Goal: Transaction & Acquisition: Subscribe to service/newsletter

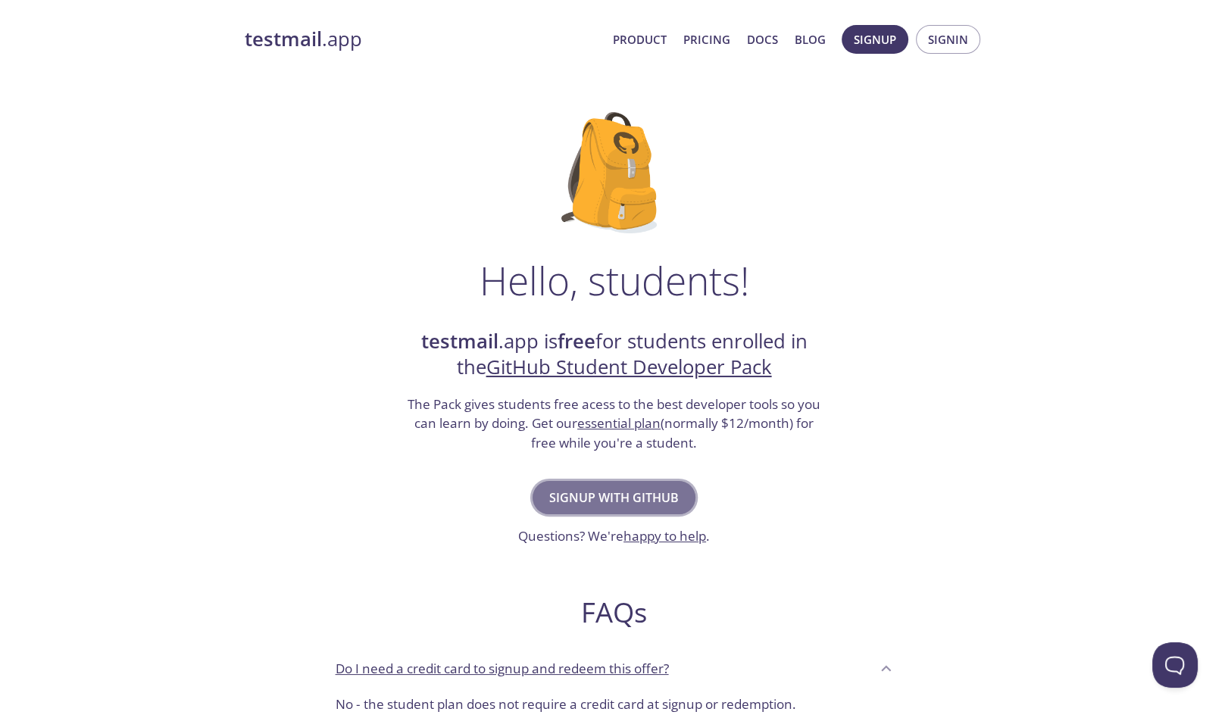
click at [638, 495] on span "Signup with GitHub" at bounding box center [614, 497] width 130 height 21
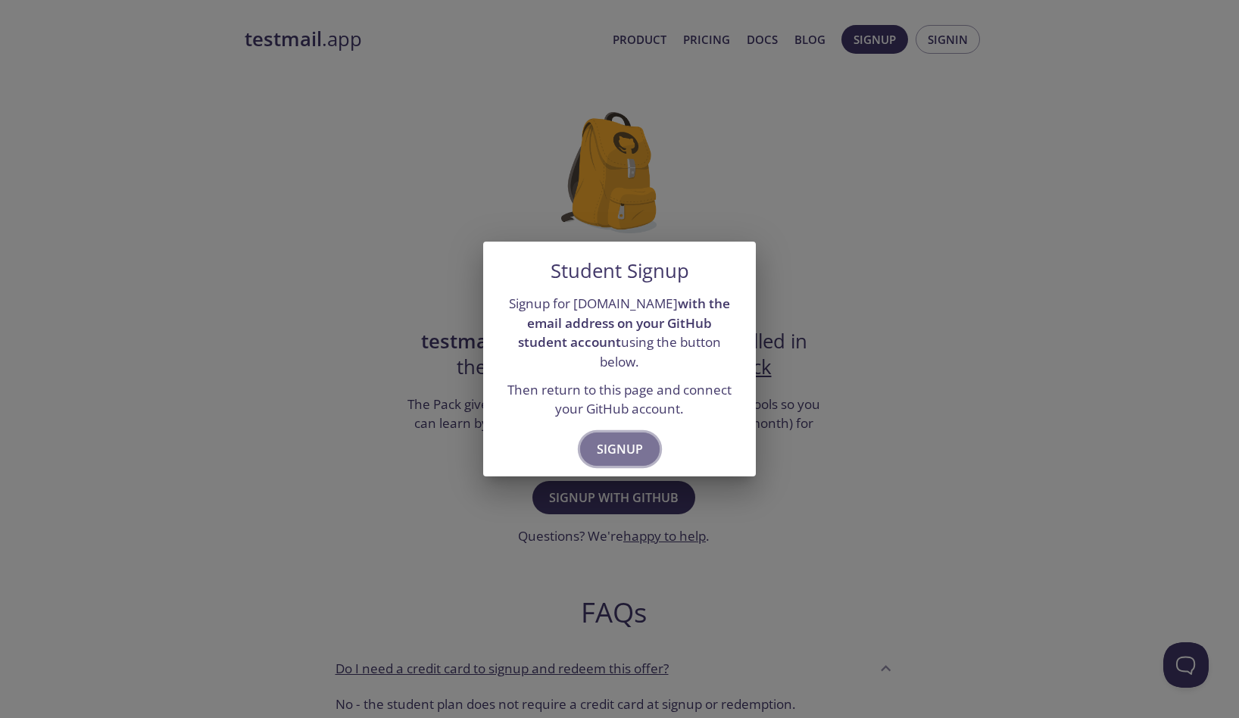
click at [626, 439] on span "Signup" at bounding box center [620, 449] width 46 height 21
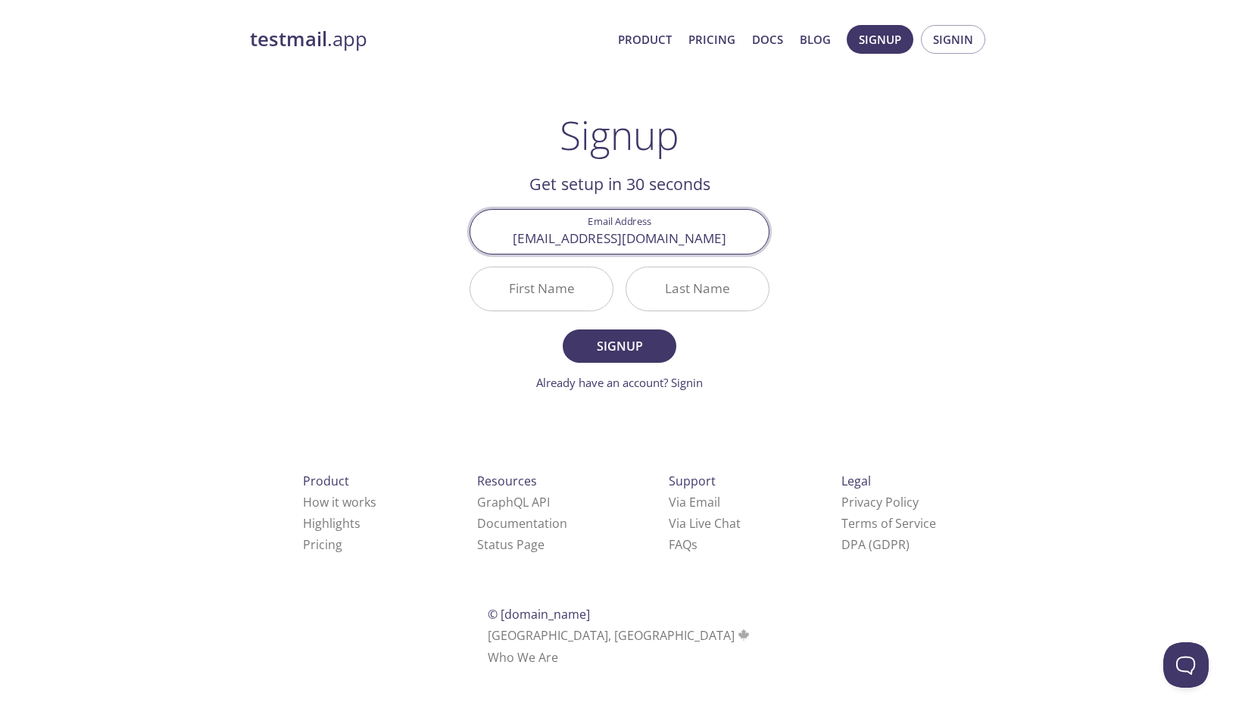
type input "thiagoleites@outlook.com.br"
type input "Thiago"
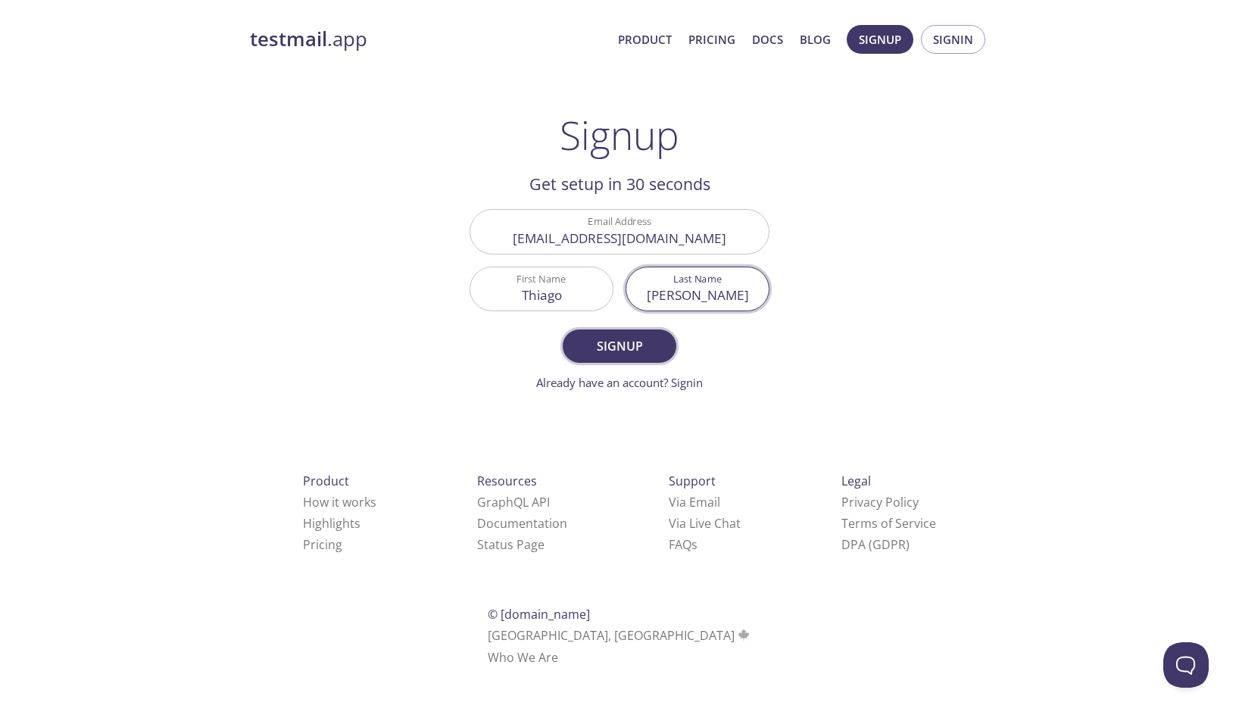
type input "Leite"
drag, startPoint x: 600, startPoint y: 344, endPoint x: 715, endPoint y: 245, distance: 152.0
click at [685, 249] on form "Email Address thiagoleites@outlook.com.br First Name Thiago Last Name Leite Sig…" at bounding box center [620, 300] width 300 height 182
drag, startPoint x: 720, startPoint y: 245, endPoint x: 513, endPoint y: 240, distance: 207.6
click at [513, 240] on input "thiagoleites@outlook.com.br" at bounding box center [619, 231] width 298 height 43
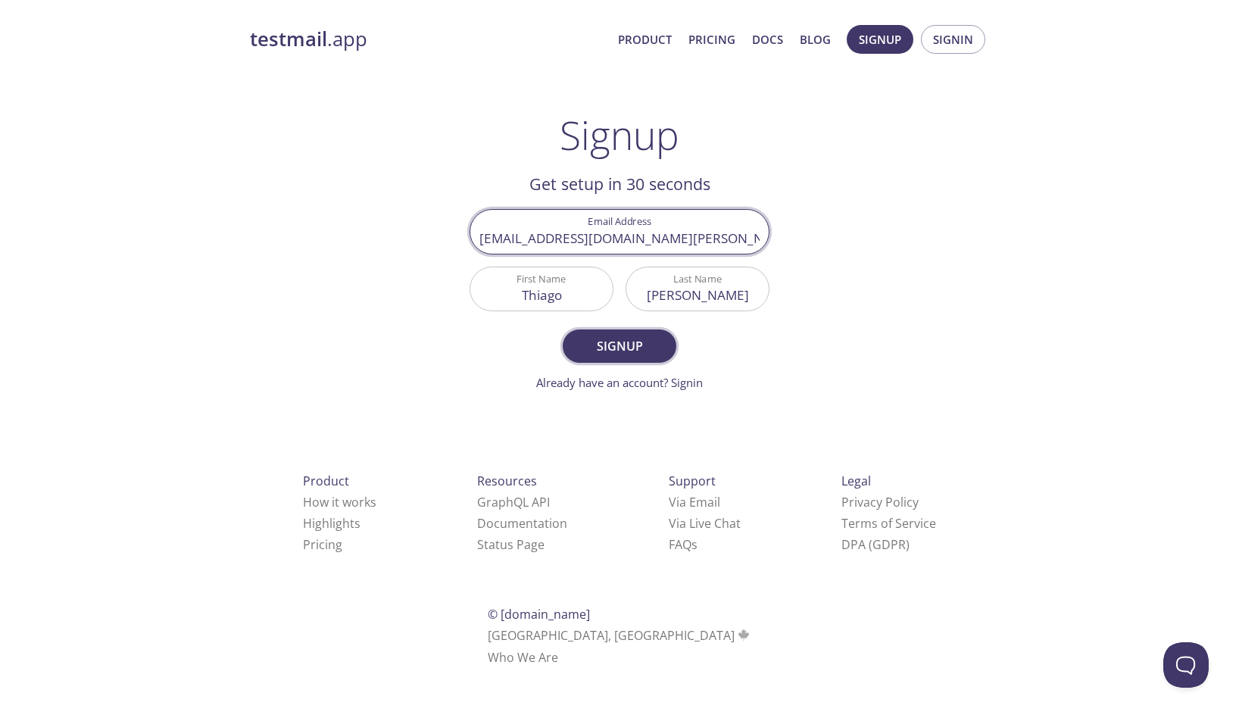
type input "202303091303@alunos.estacio.br"
click at [601, 346] on span "Signup" at bounding box center [619, 346] width 80 height 21
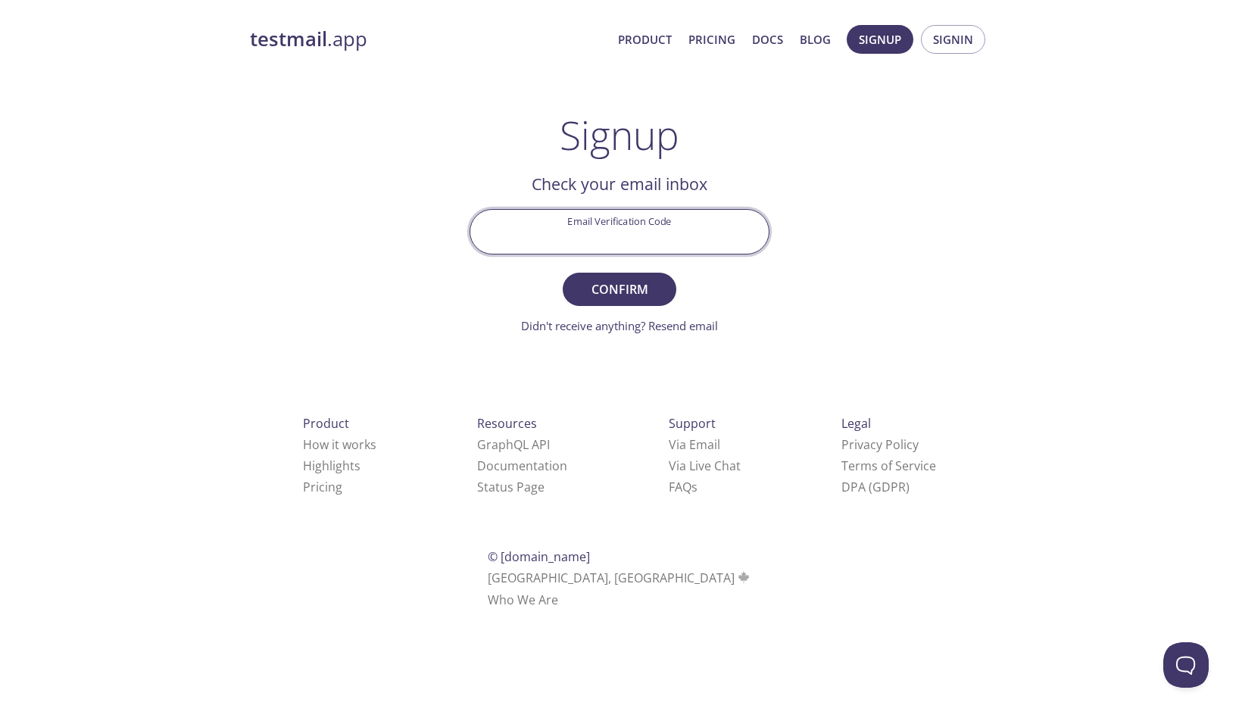
click at [601, 233] on input "Email Verification Code" at bounding box center [619, 231] width 298 height 43
paste input "KPGJMR3"
type input "KPGJMR3"
click at [632, 287] on span "Confirm" at bounding box center [619, 289] width 80 height 21
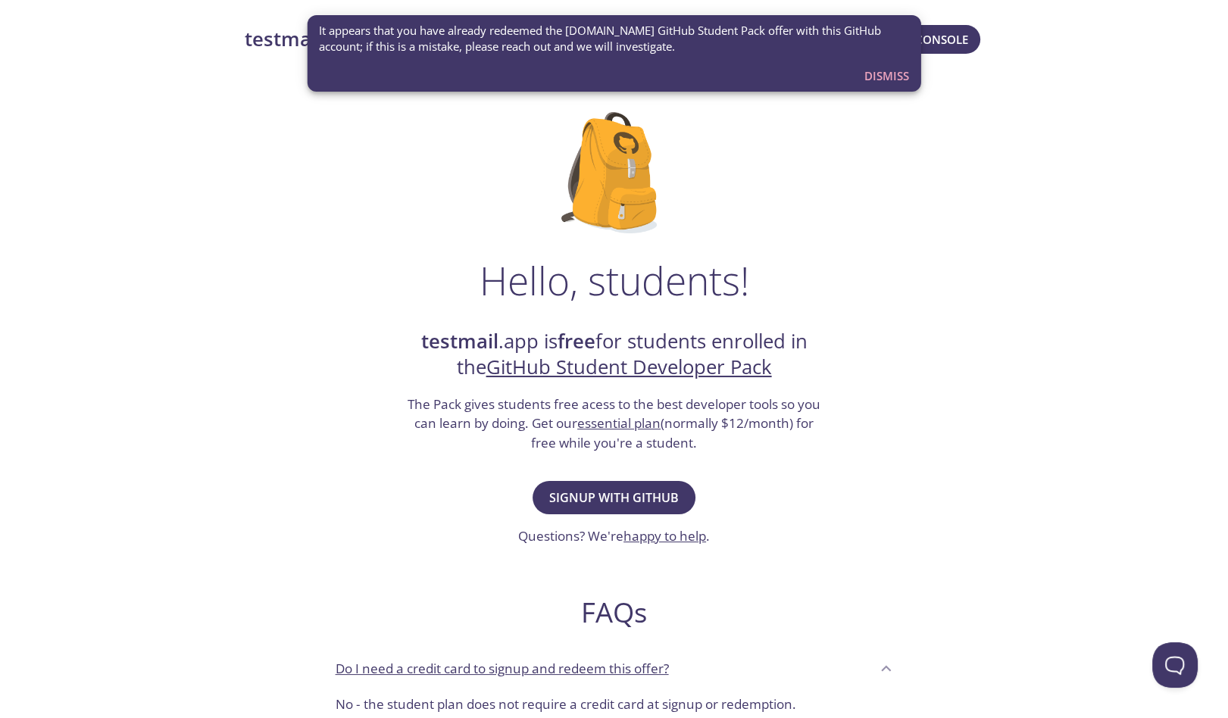
click at [467, 208] on div "Hello, students! testmail .app is free for students enrolled in the GitHub Stud…" at bounding box center [614, 550] width 739 height 925
click at [576, 496] on span "Signup with GitHub" at bounding box center [614, 497] width 130 height 21
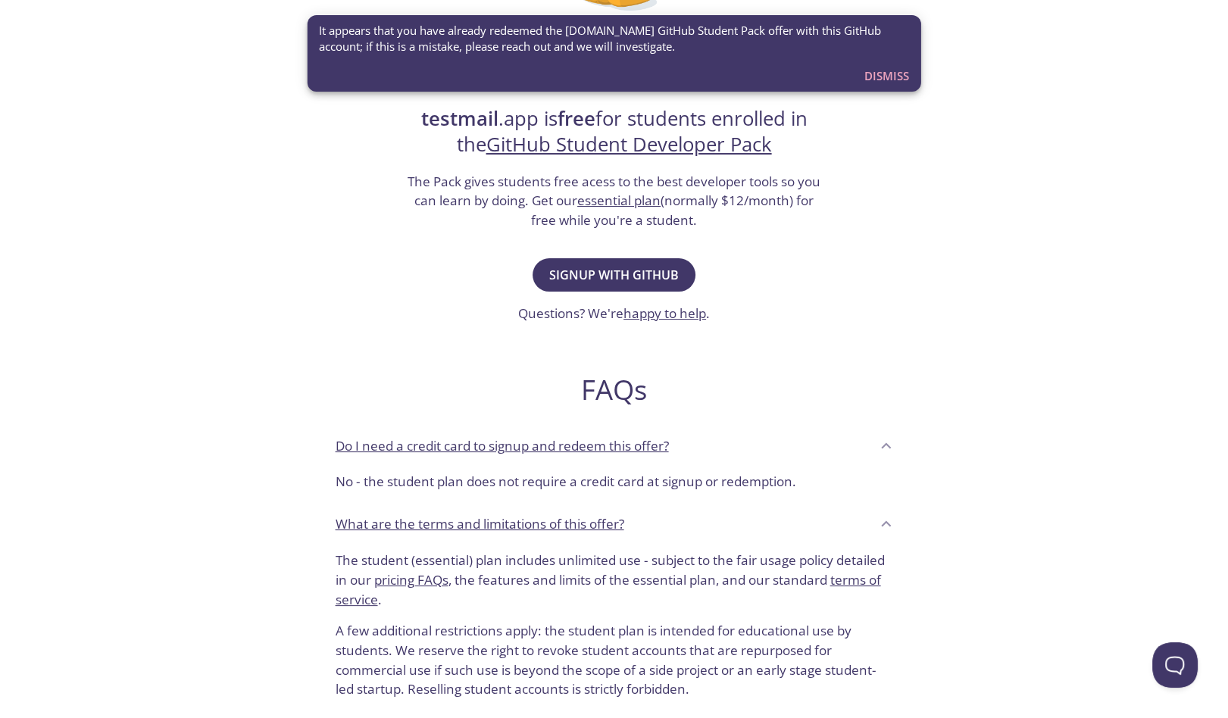
scroll to position [303, 0]
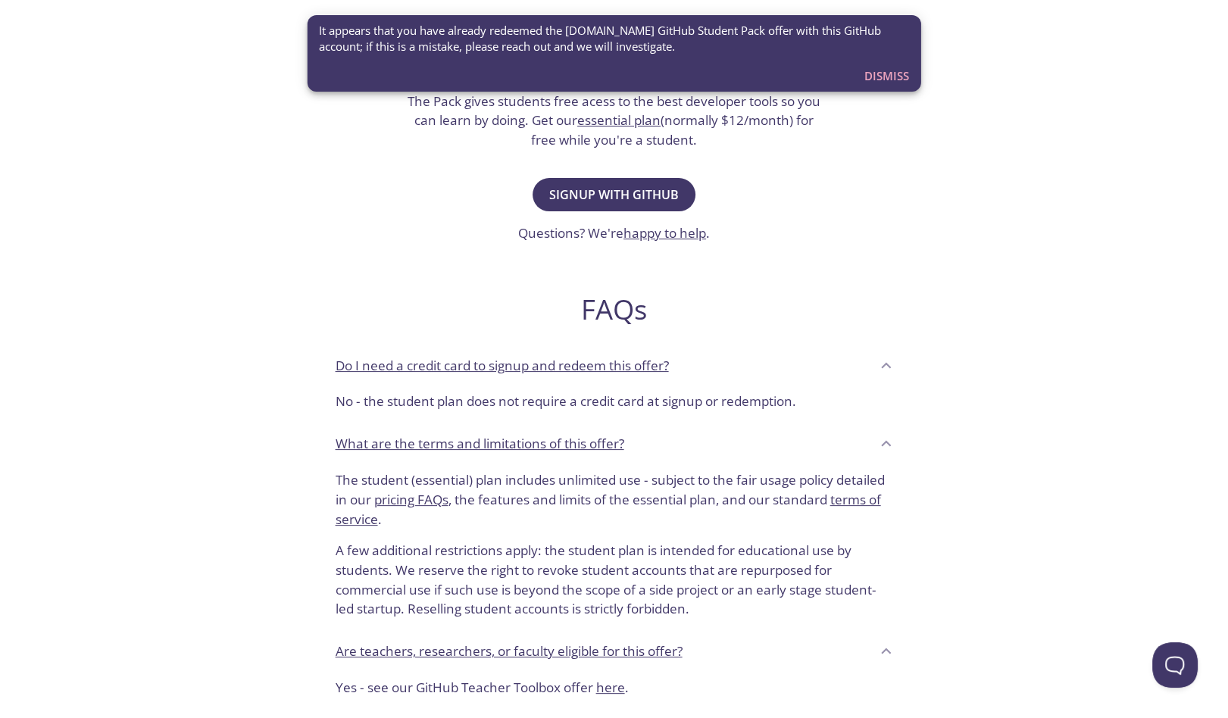
click at [882, 70] on span "Dismiss" at bounding box center [886, 76] width 45 height 20
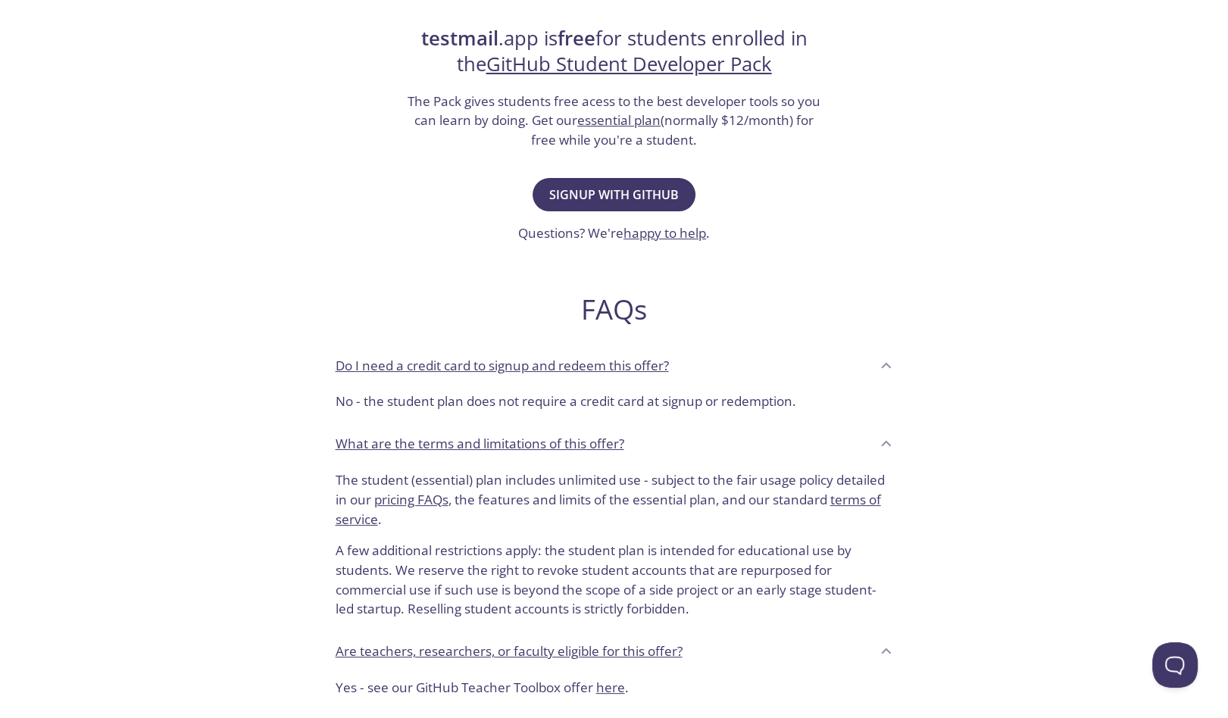
scroll to position [0, 0]
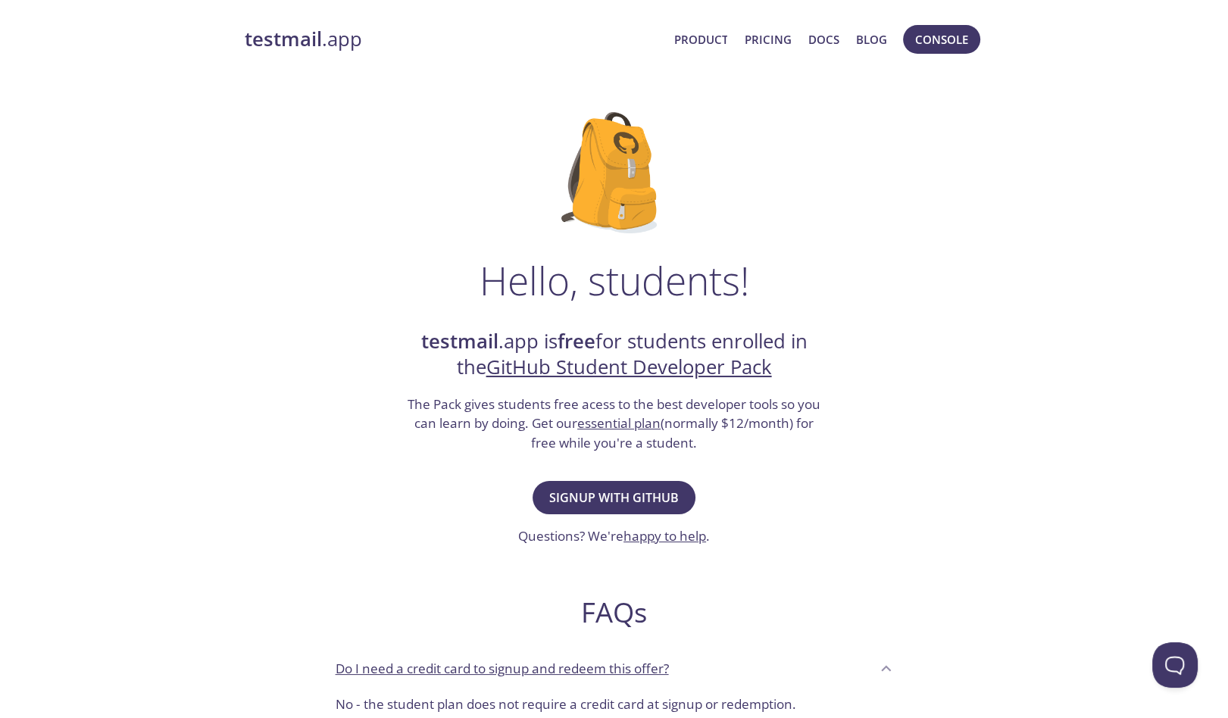
click at [321, 40] on link "testmail .app" at bounding box center [453, 40] width 417 height 26
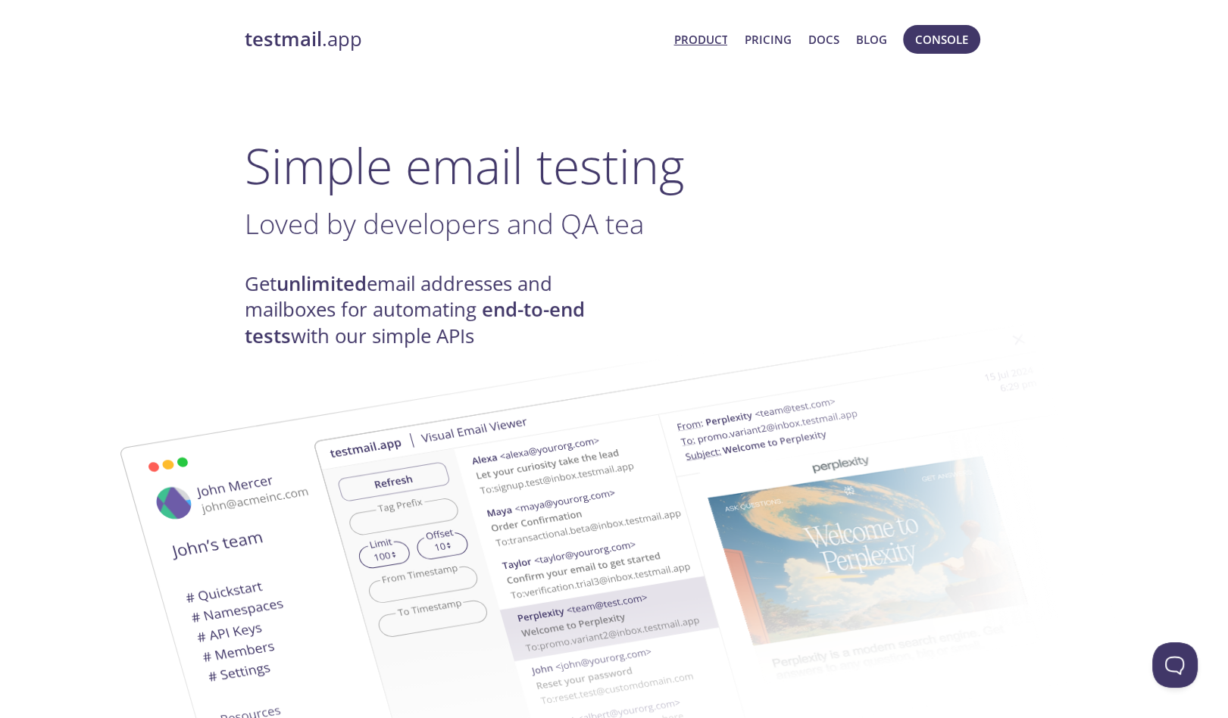
click at [271, 43] on strong "testmail" at bounding box center [283, 39] width 77 height 27
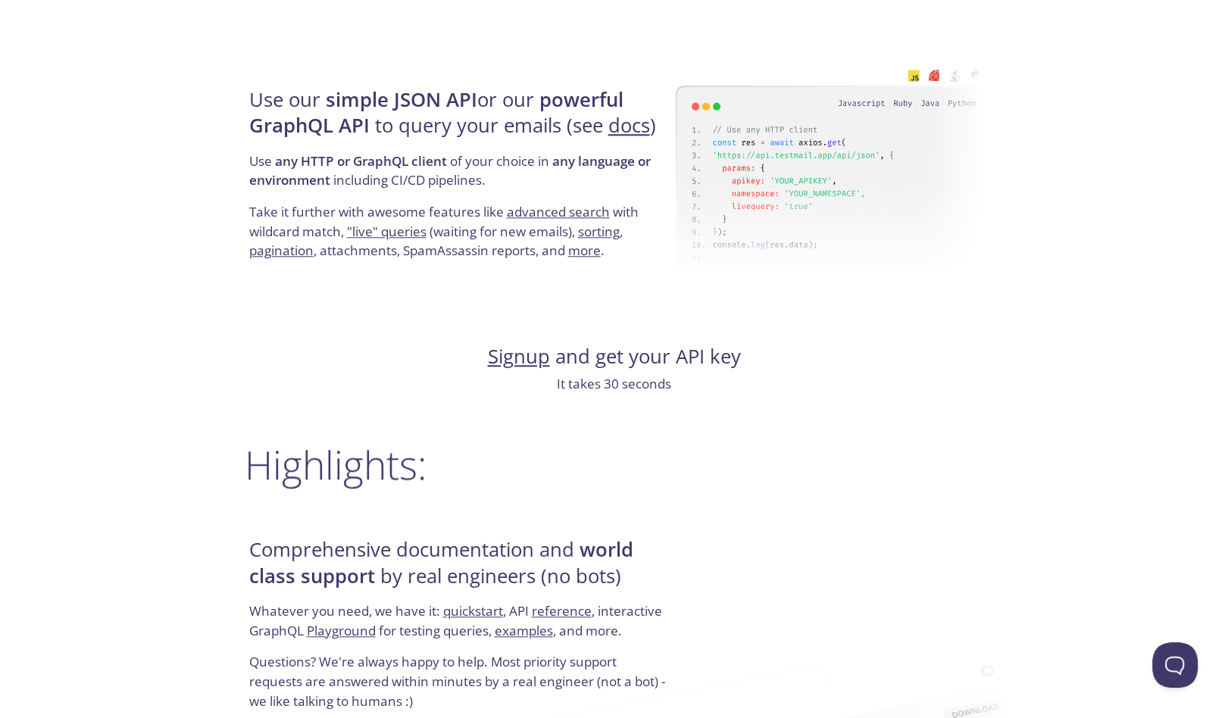
scroll to position [1412, 0]
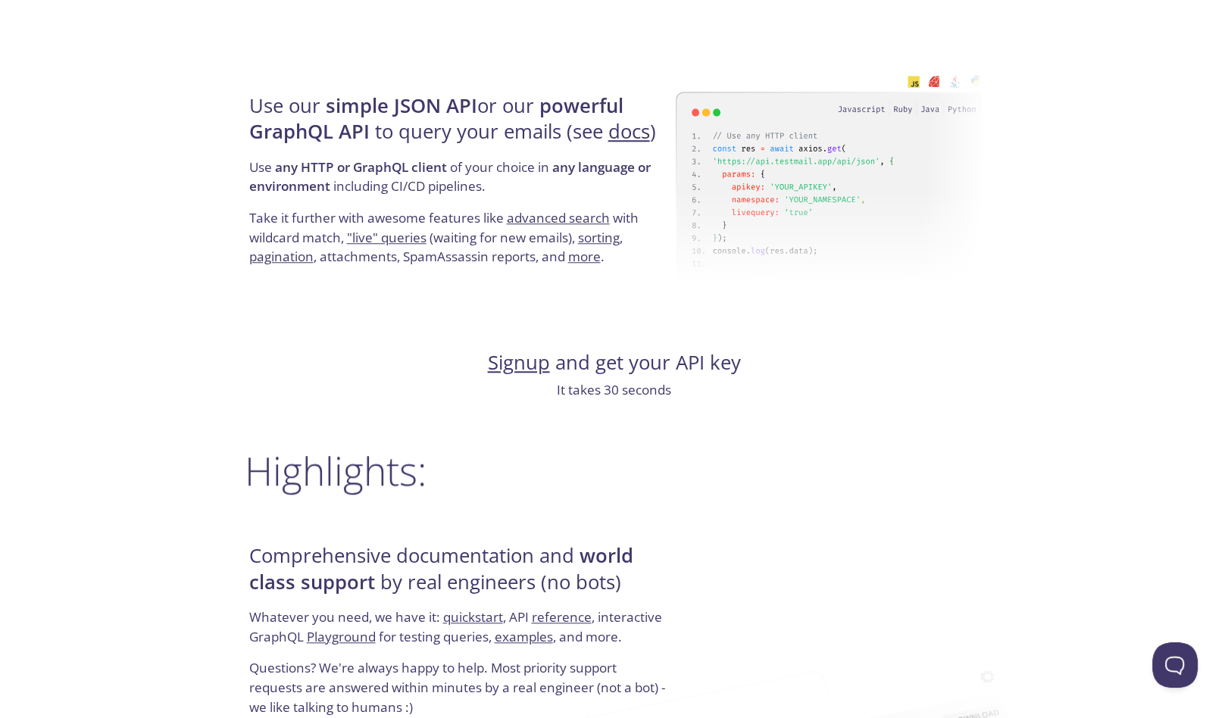
click at [507, 361] on link "Signup" at bounding box center [519, 362] width 62 height 27
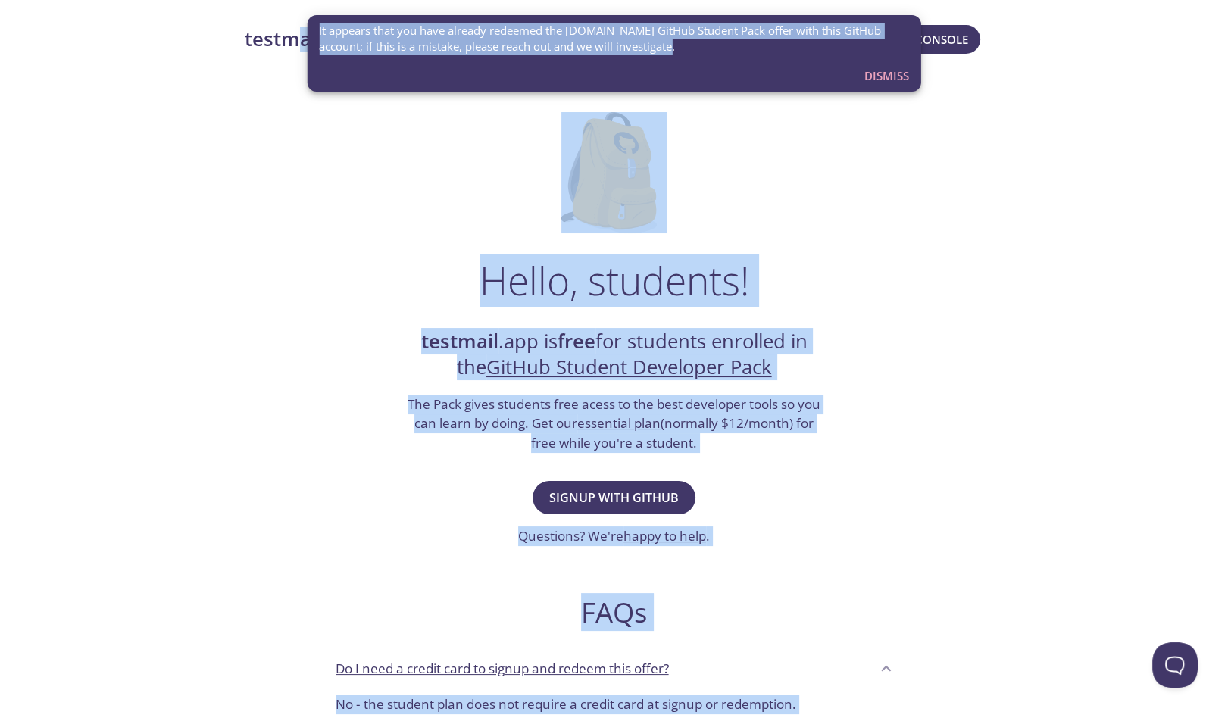
drag, startPoint x: 702, startPoint y: 52, endPoint x: 304, endPoint y: 33, distance: 398.8
click at [304, 33] on div "testmail .app Product Pricing Docs Blog Console Hello, students! testmail .app …" at bounding box center [614, 673] width 1228 height 1316
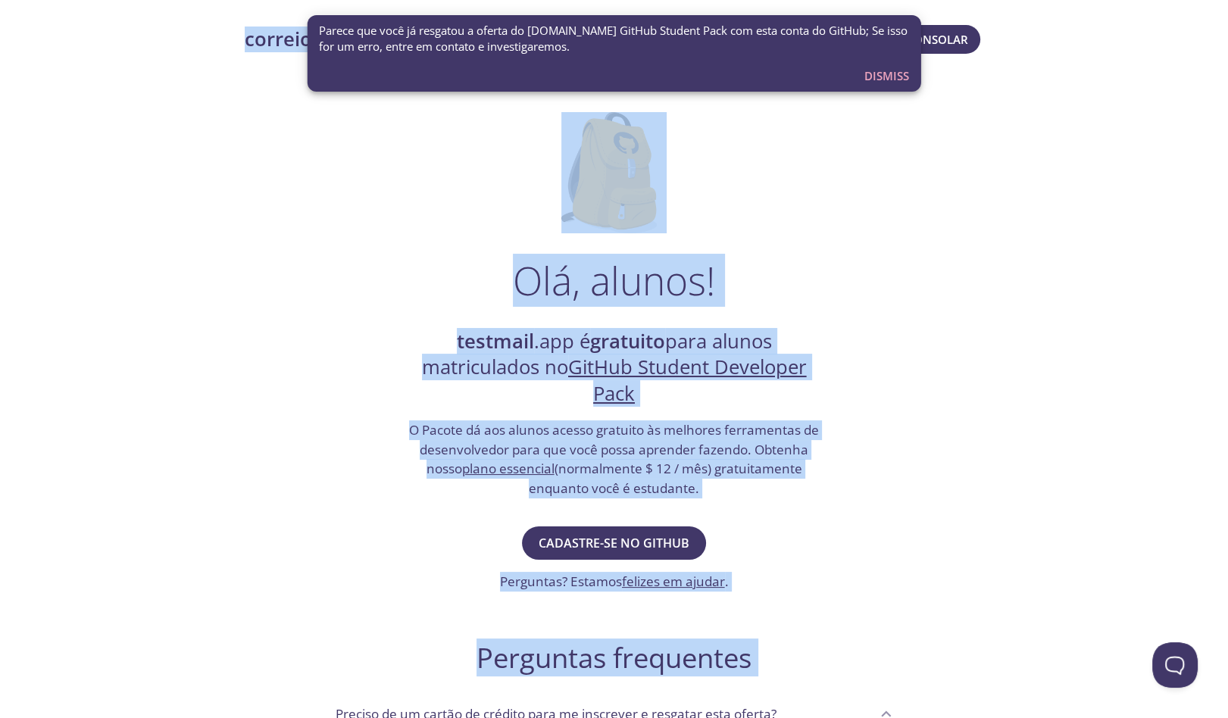
click at [400, 245] on div "Olá, alunos! testmail .app é gratuito para alunos matriculados no GitHub Studen…" at bounding box center [614, 582] width 739 height 989
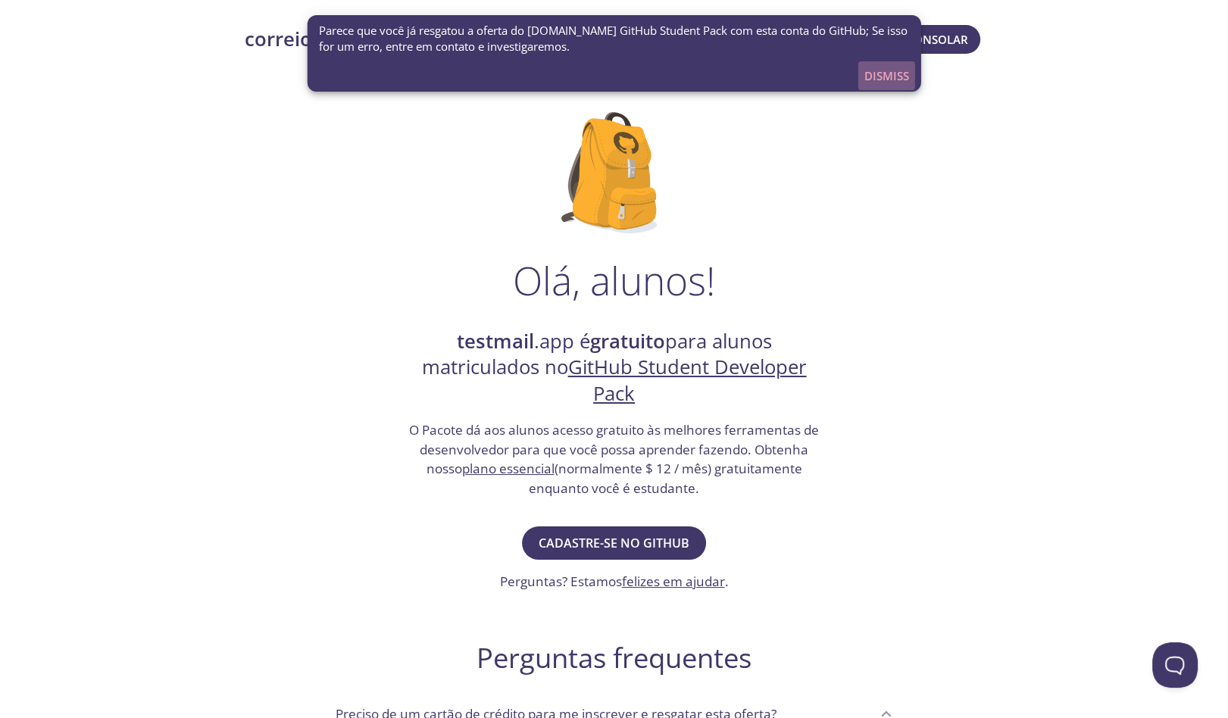
click at [892, 70] on span "Dismiss" at bounding box center [886, 76] width 45 height 20
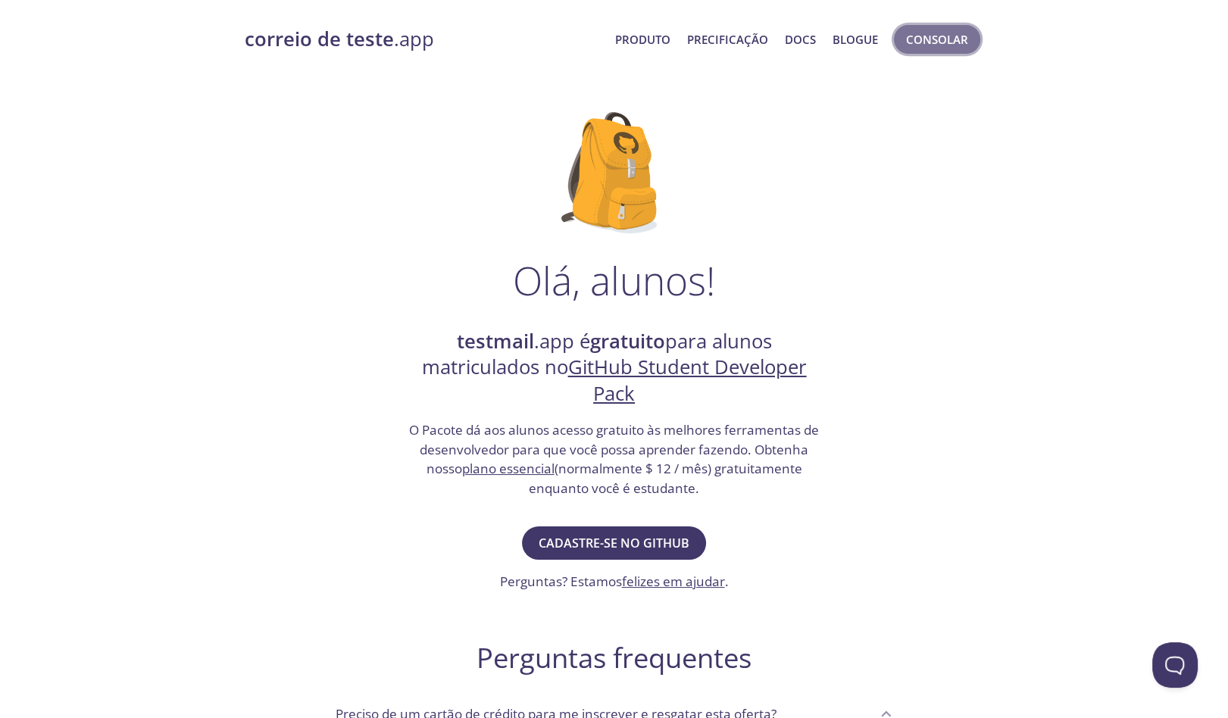
click at [923, 39] on span "Consolar" at bounding box center [937, 40] width 62 height 20
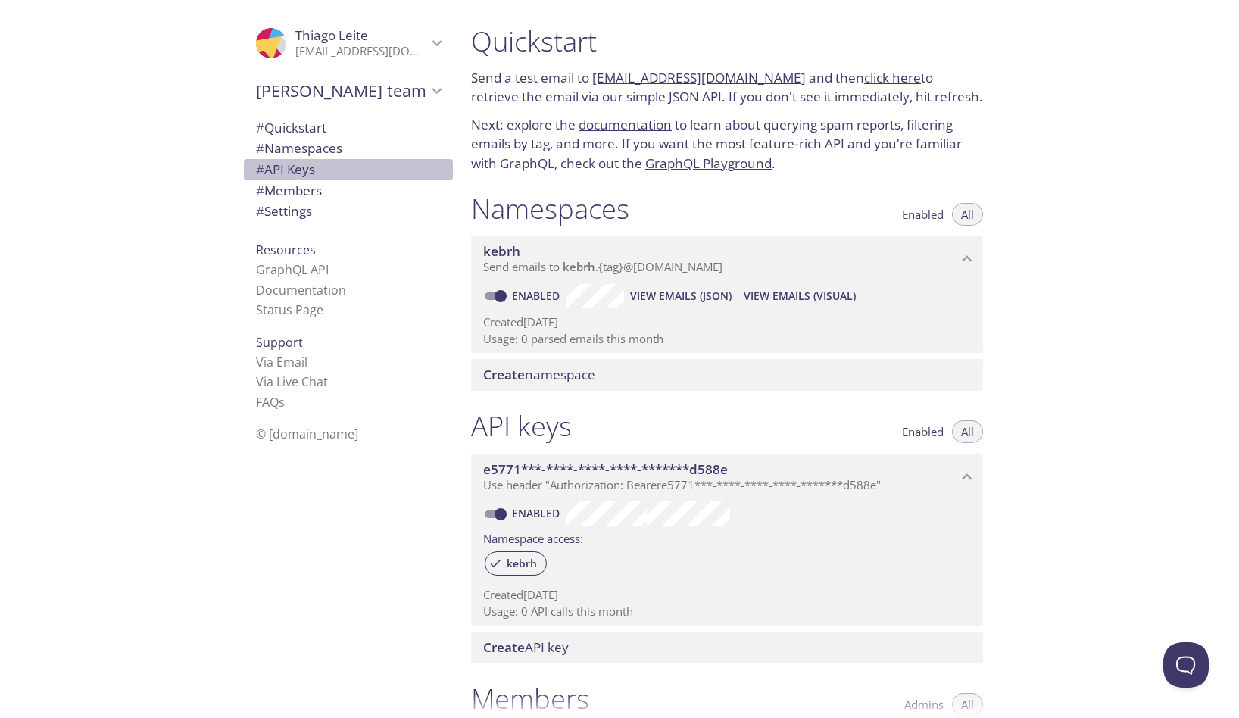
click at [294, 164] on span "# API Keys" at bounding box center [285, 169] width 59 height 17
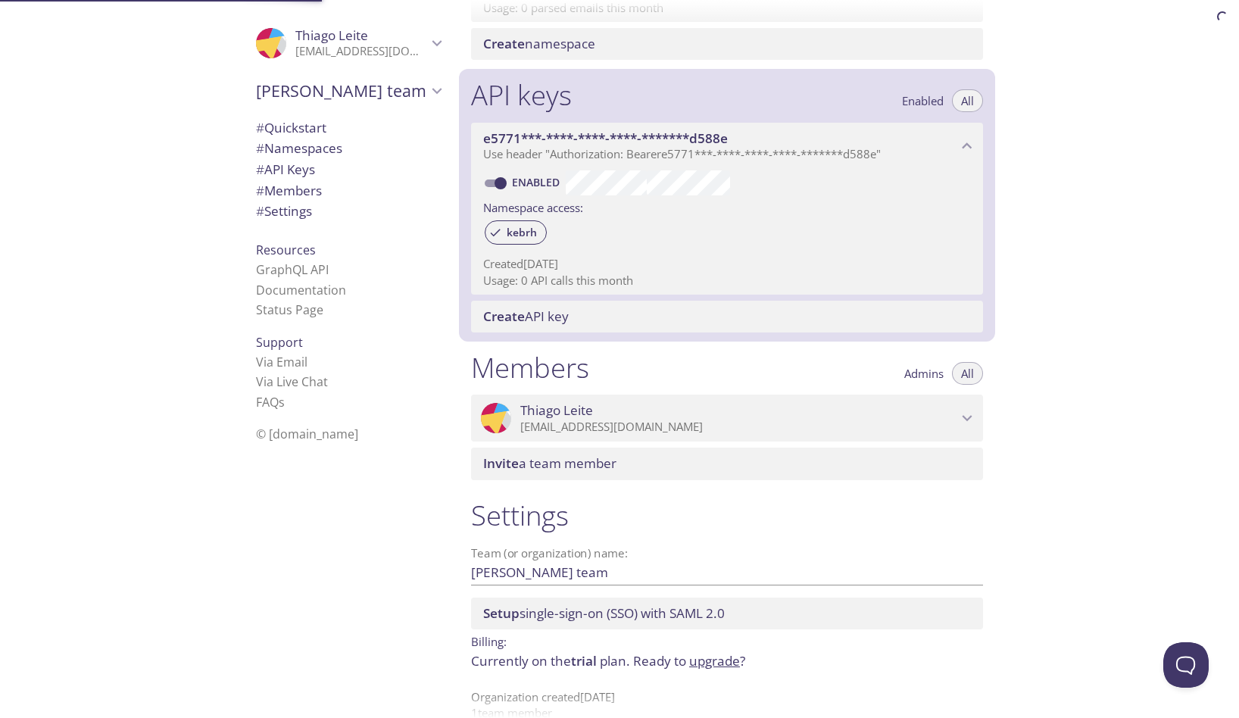
scroll to position [359, 0]
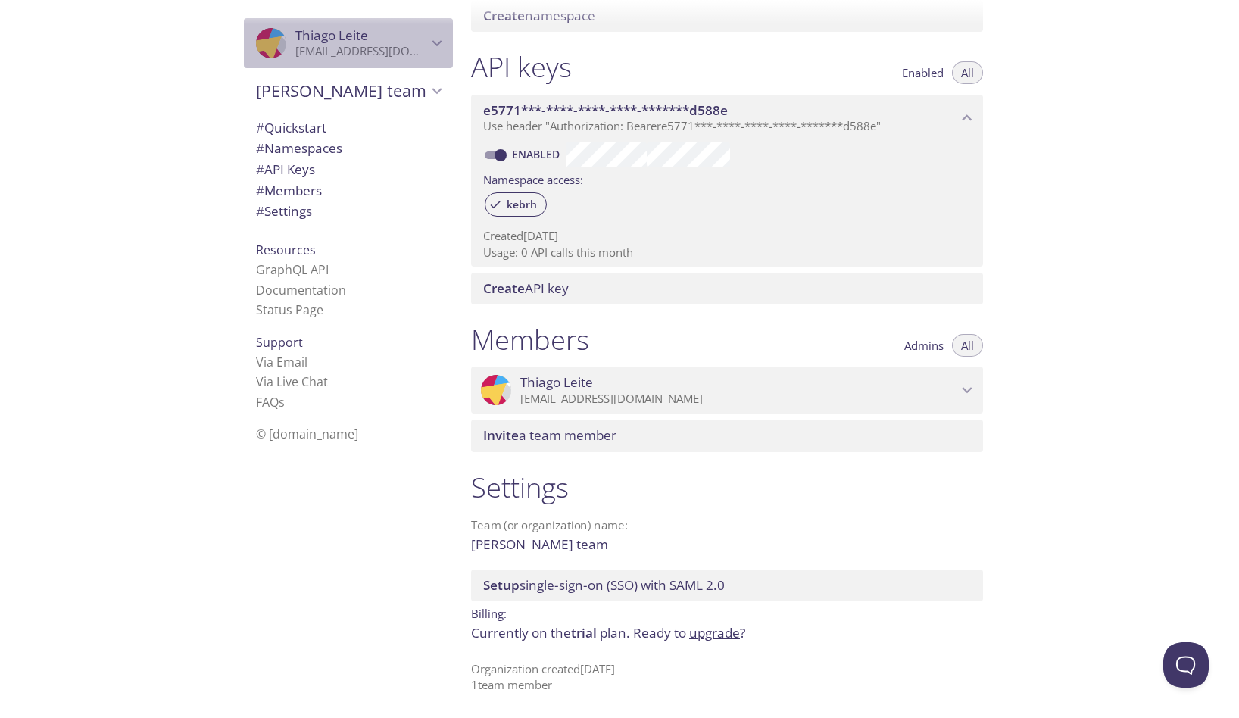
click at [427, 44] on icon "Thiago Leite" at bounding box center [437, 43] width 20 height 20
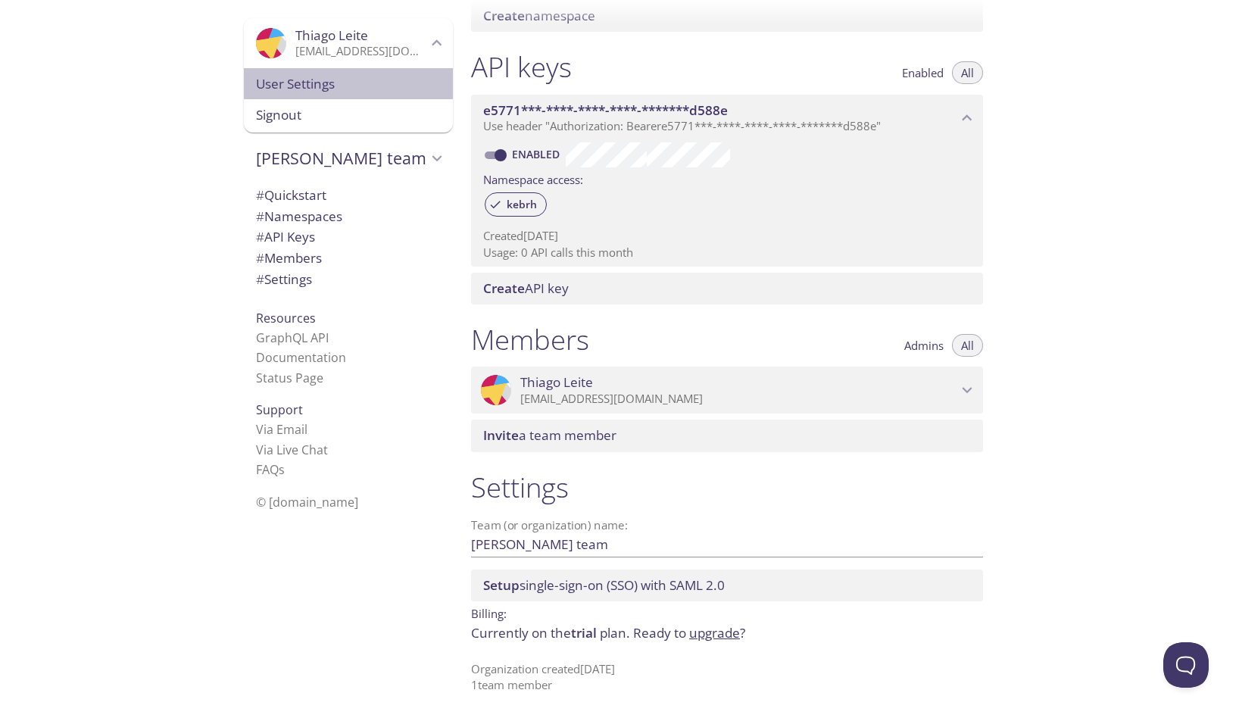
click at [307, 86] on span "User Settings" at bounding box center [348, 84] width 185 height 20
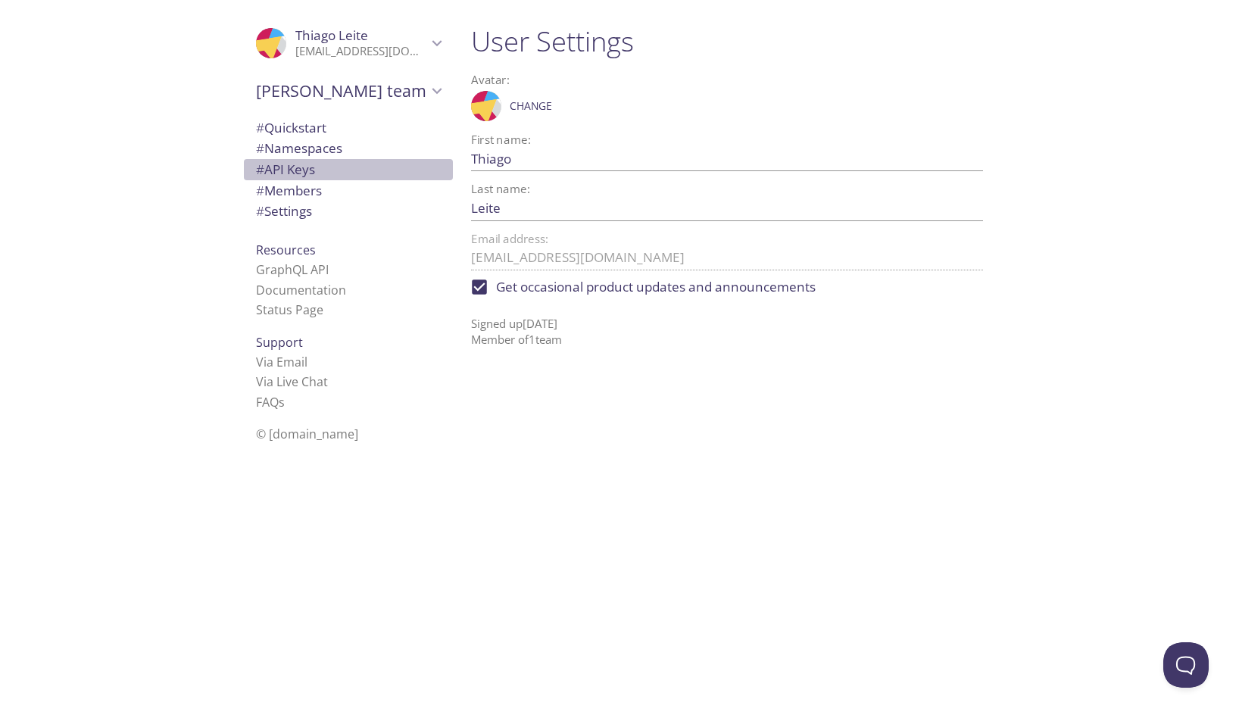
click at [305, 169] on span "# API Keys" at bounding box center [285, 169] width 59 height 17
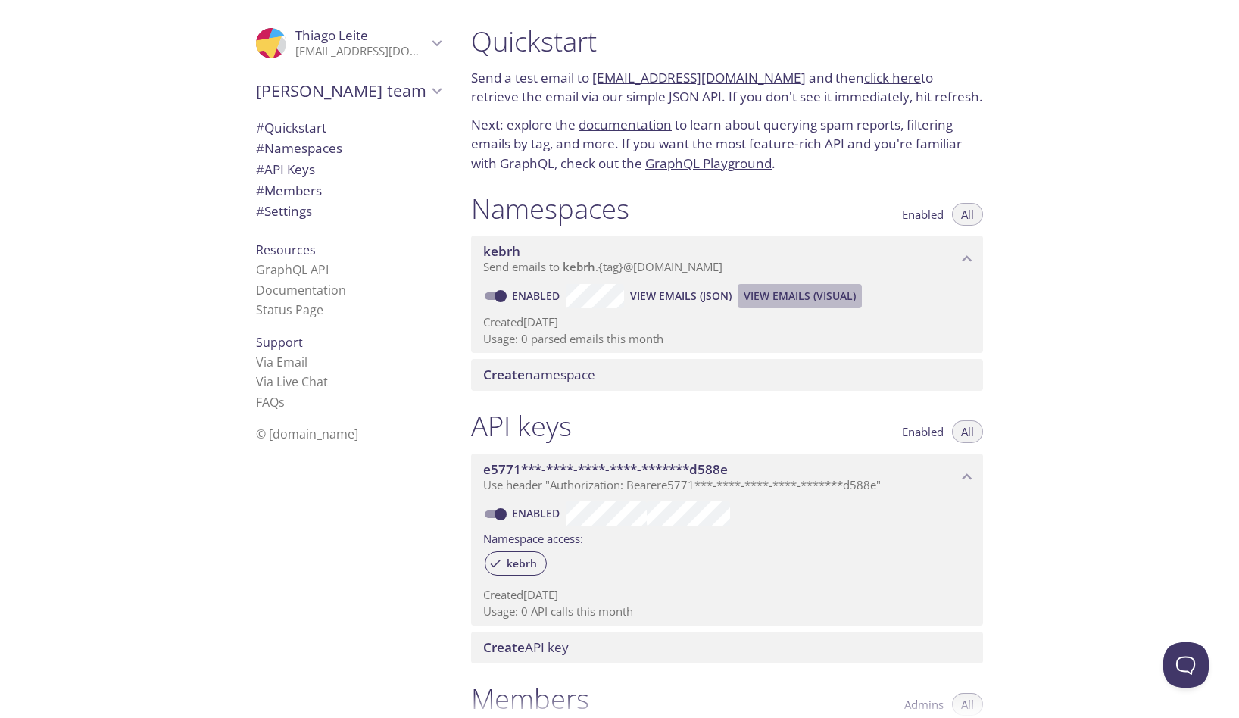
click at [763, 298] on span "View Emails (Visual)" at bounding box center [800, 296] width 112 height 18
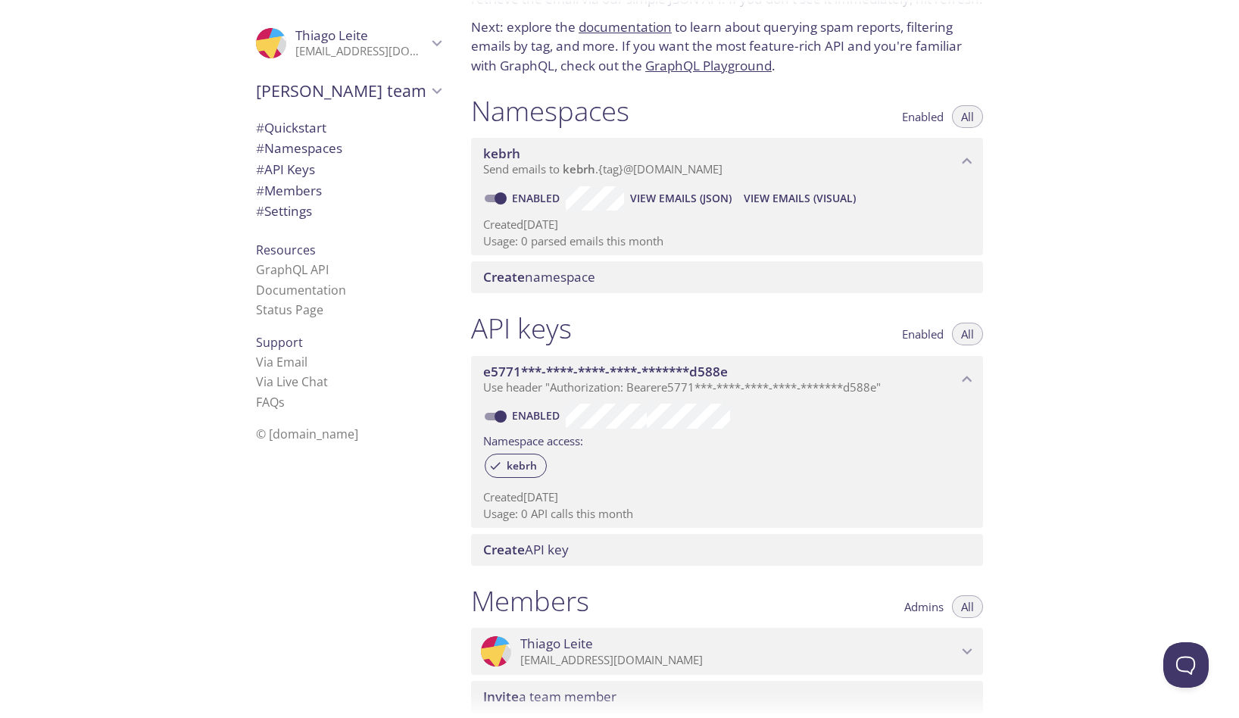
scroll to position [56, 0]
